Goal: Information Seeking & Learning: Learn about a topic

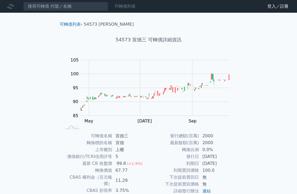
click at [129, 6] on link "可轉債列表" at bounding box center [125, 6] width 21 height 5
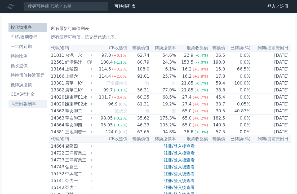
click at [27, 105] on li "高賣回報酬率" at bounding box center [27, 104] width 38 height 6
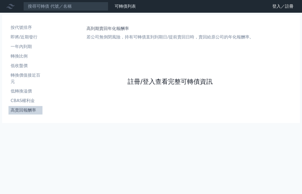
click at [134, 82] on link "註冊/登入查看完整可轉債資訊" at bounding box center [170, 81] width 85 height 8
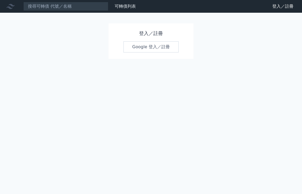
click at [150, 49] on link "Google 登入／註冊" at bounding box center [150, 46] width 55 height 11
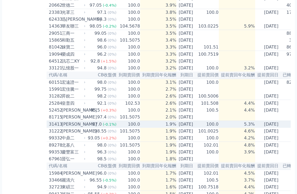
scroll to position [142, 0]
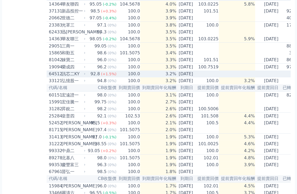
click at [85, 77] on div "64512 訊芯二KY" at bounding box center [67, 74] width 37 height 6
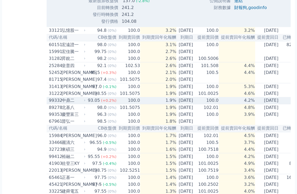
scroll to position [368, 0]
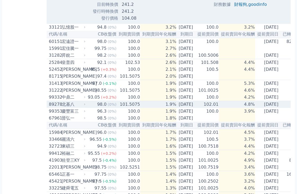
click at [108, 107] on span "(0%)" at bounding box center [112, 104] width 9 height 4
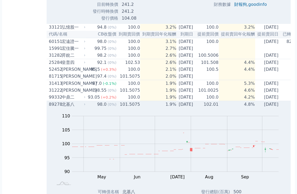
click at [108, 107] on span "(0%)" at bounding box center [112, 104] width 9 height 4
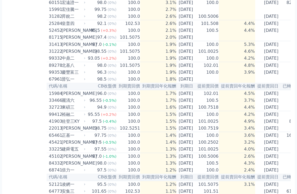
scroll to position [407, 0]
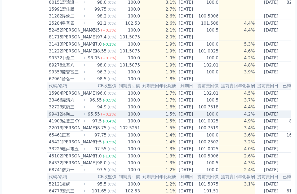
click at [106, 116] on span "(+0.2%)" at bounding box center [108, 114] width 15 height 4
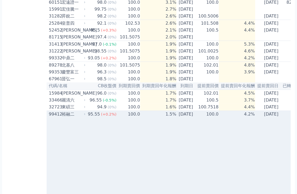
click at [106, 116] on span "(+0.2%)" at bounding box center [108, 114] width 15 height 4
